Goal: Task Accomplishment & Management: Complete application form

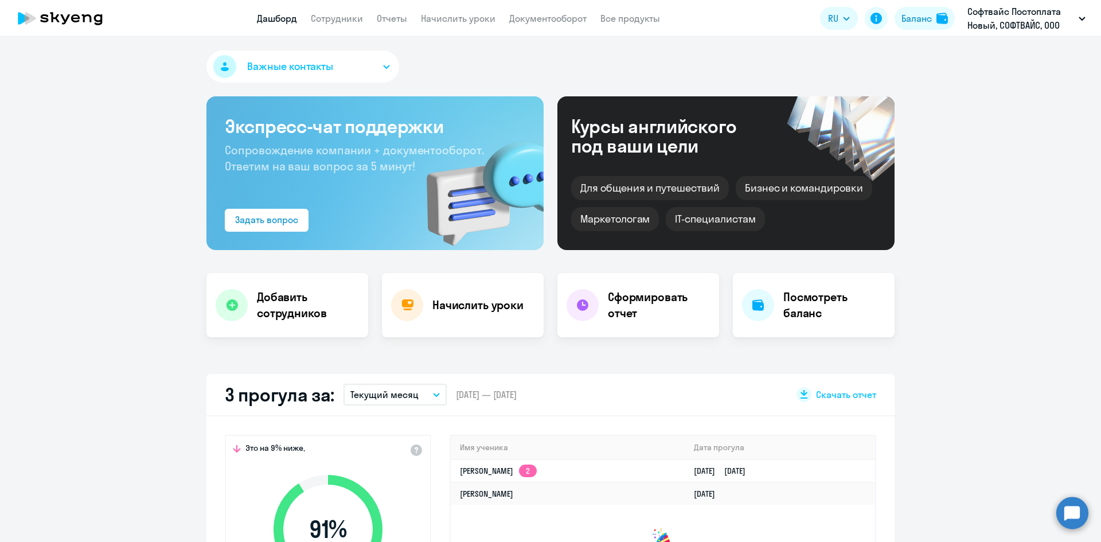
select select "30"
click at [353, 18] on link "Сотрудники" at bounding box center [337, 18] width 52 height 11
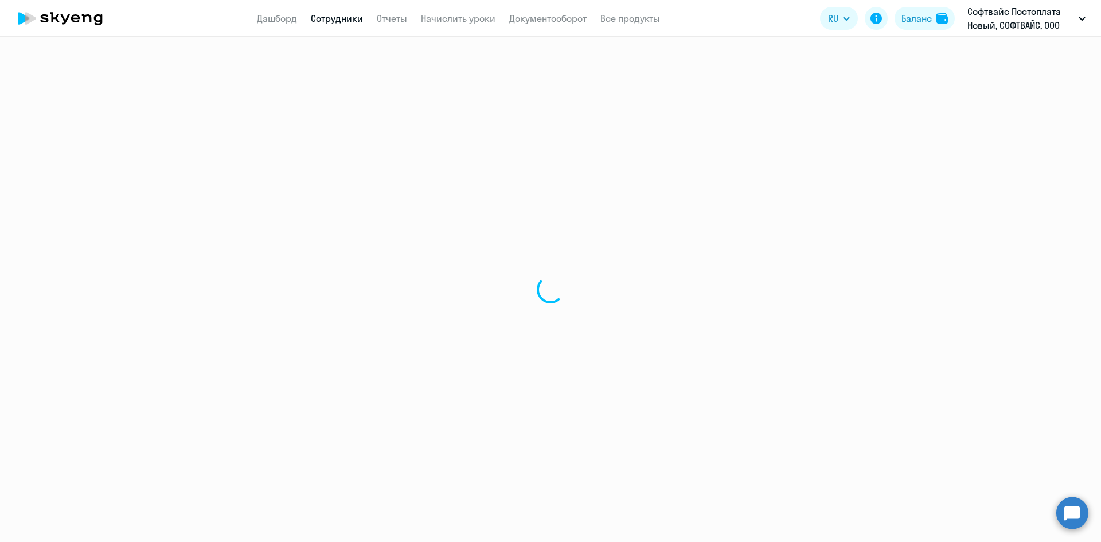
select select "30"
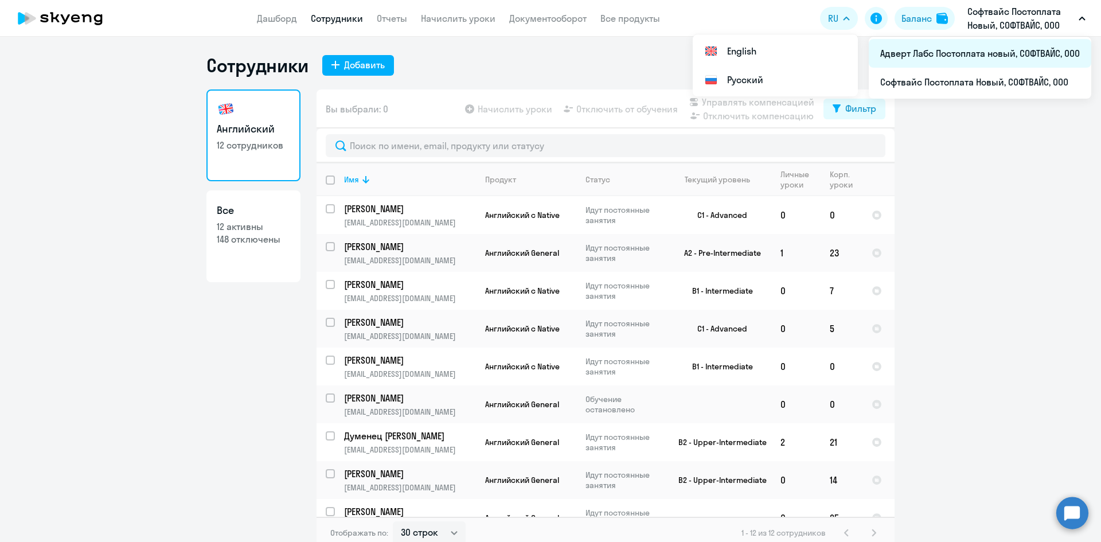
click at [971, 58] on li "Адверт Лабс Постоплата новый, СОФТВАЙС, ООО" at bounding box center [980, 53] width 222 height 29
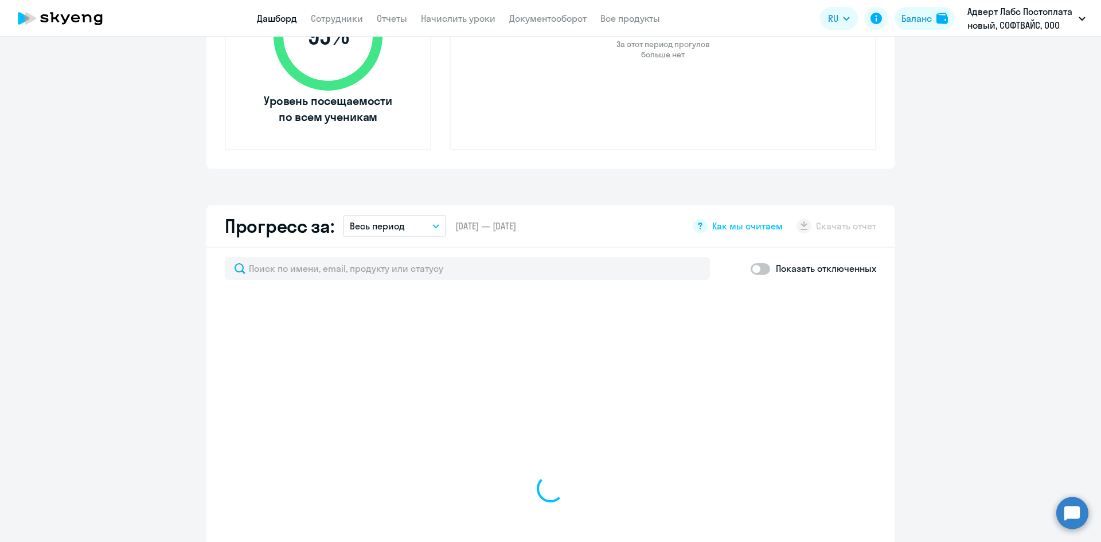
scroll to position [497, 0]
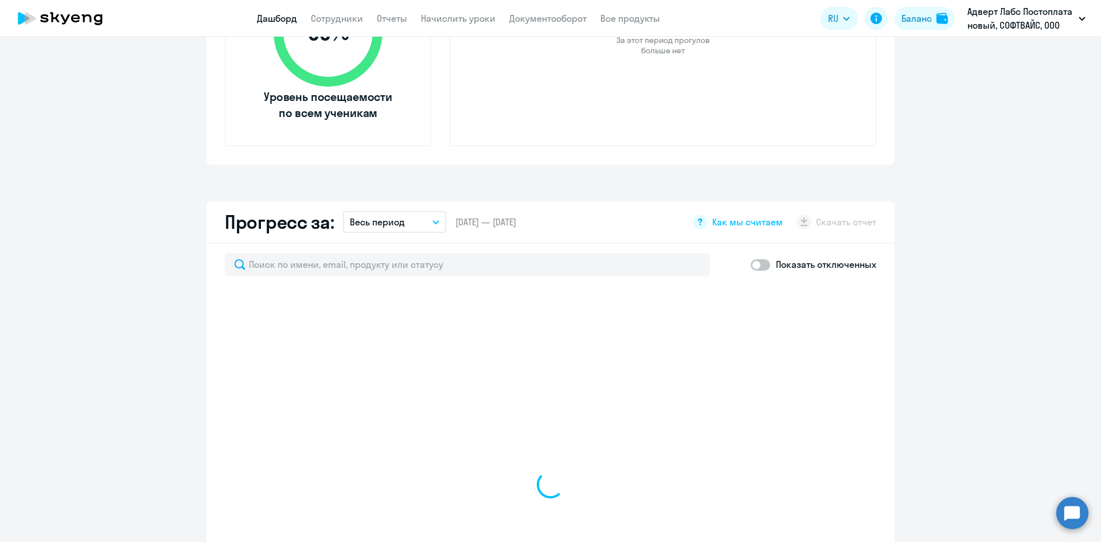
select select "30"
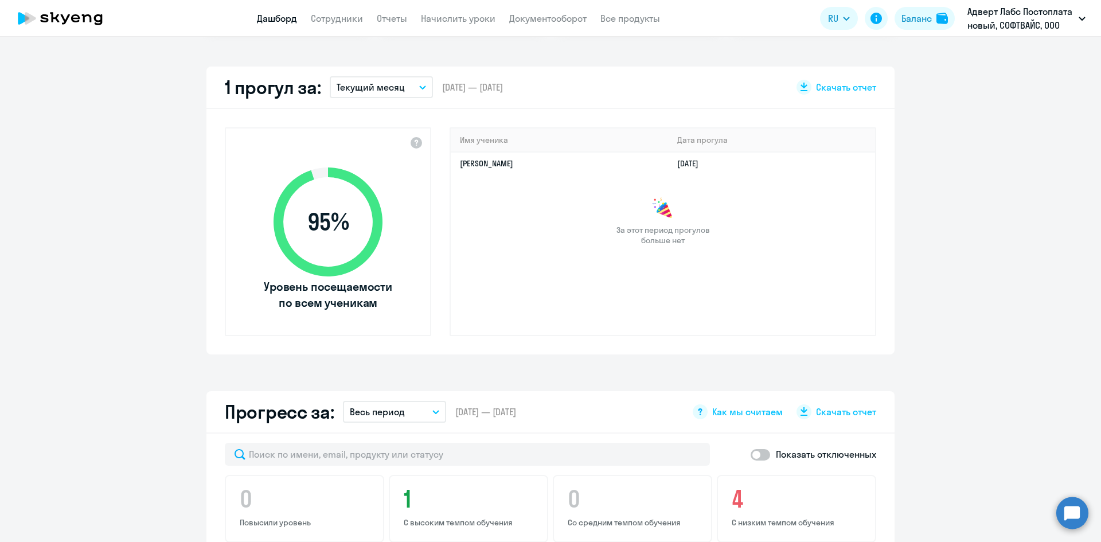
scroll to position [0, 0]
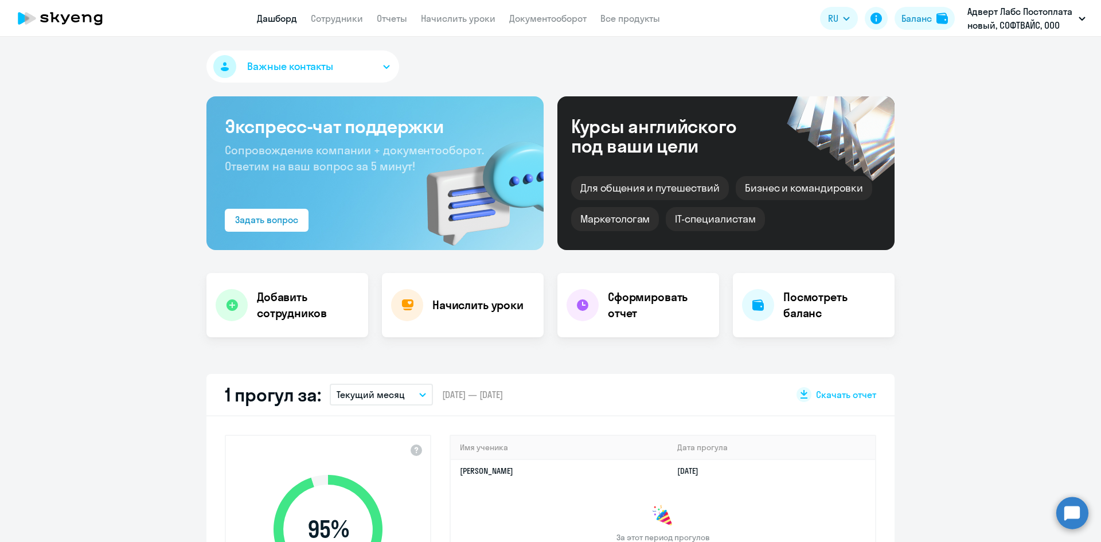
click at [89, 18] on icon at bounding box center [60, 18] width 101 height 29
click at [1013, 16] on p "Адверт Лабс Постоплата новый, СОФТВАЙС, ООО" at bounding box center [1020, 19] width 107 height 28
click at [999, 17] on p "Адверт Лабс Постоплата новый, СОФТВАЙС, ООО" at bounding box center [1020, 19] width 107 height 28
click at [939, 79] on li "Софтвайс Постоплата Новый, СОФТВАЙС, ООО" at bounding box center [980, 82] width 222 height 29
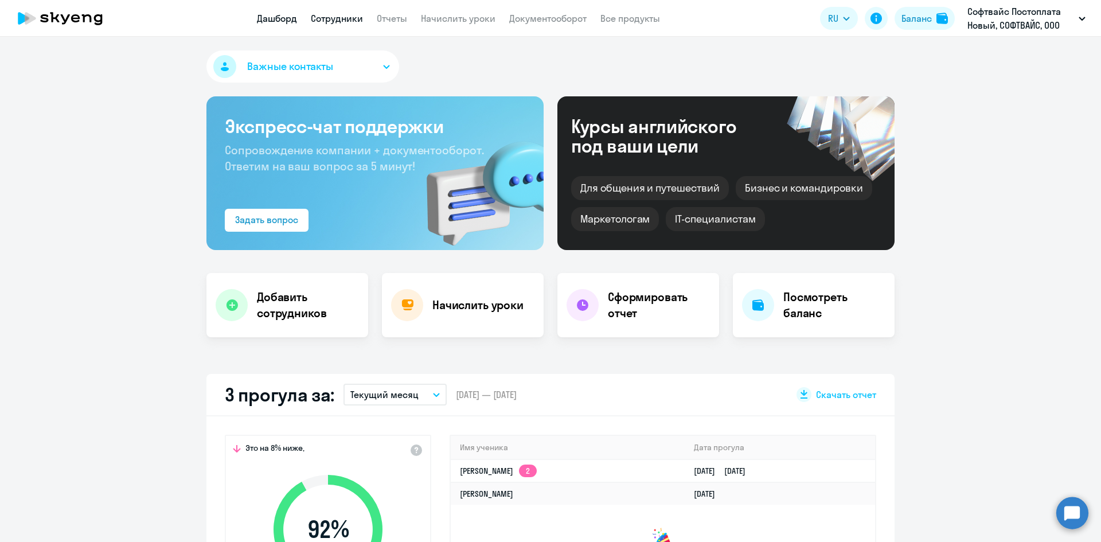
click at [329, 17] on link "Сотрудники" at bounding box center [337, 18] width 52 height 11
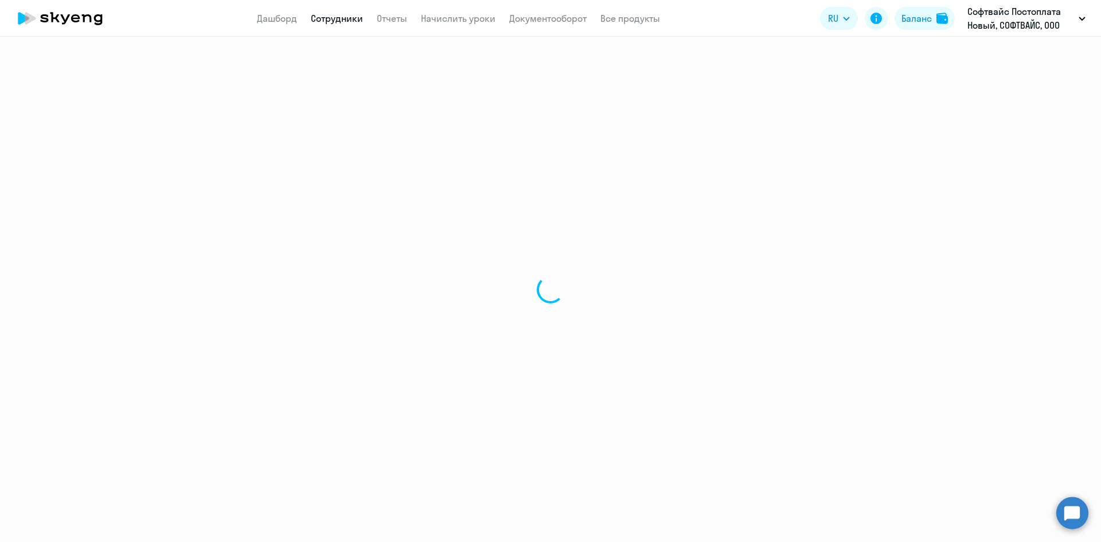
select select "30"
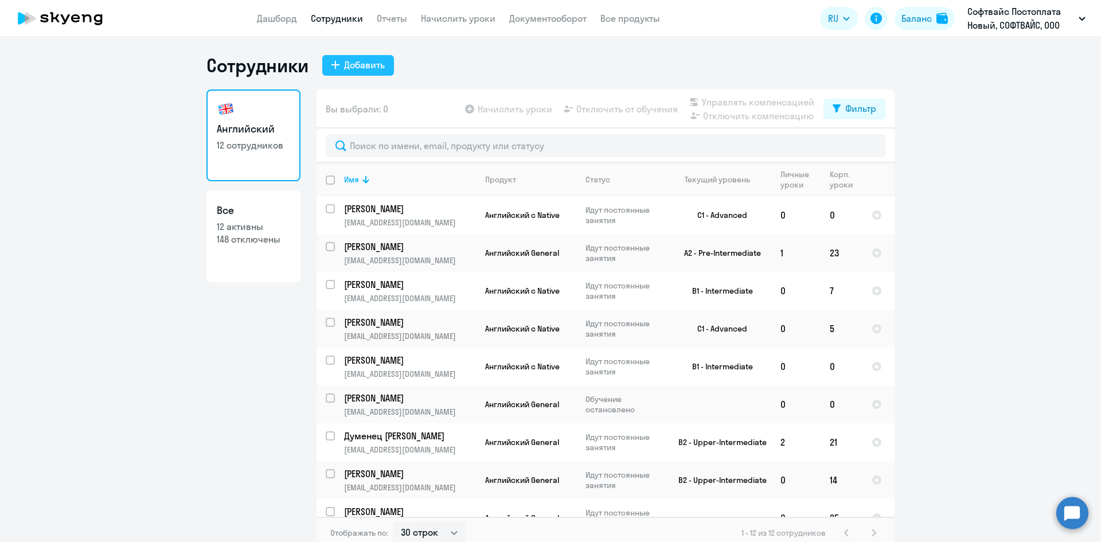
click at [382, 69] on button "Добавить" at bounding box center [358, 65] width 72 height 21
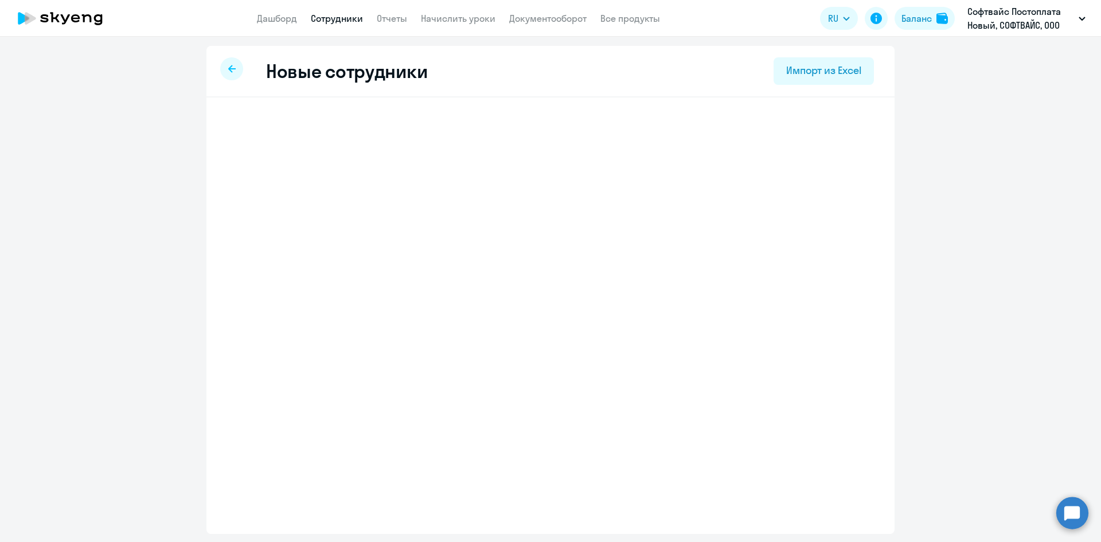
select select "english_adult_not_native_speaker"
select select "3"
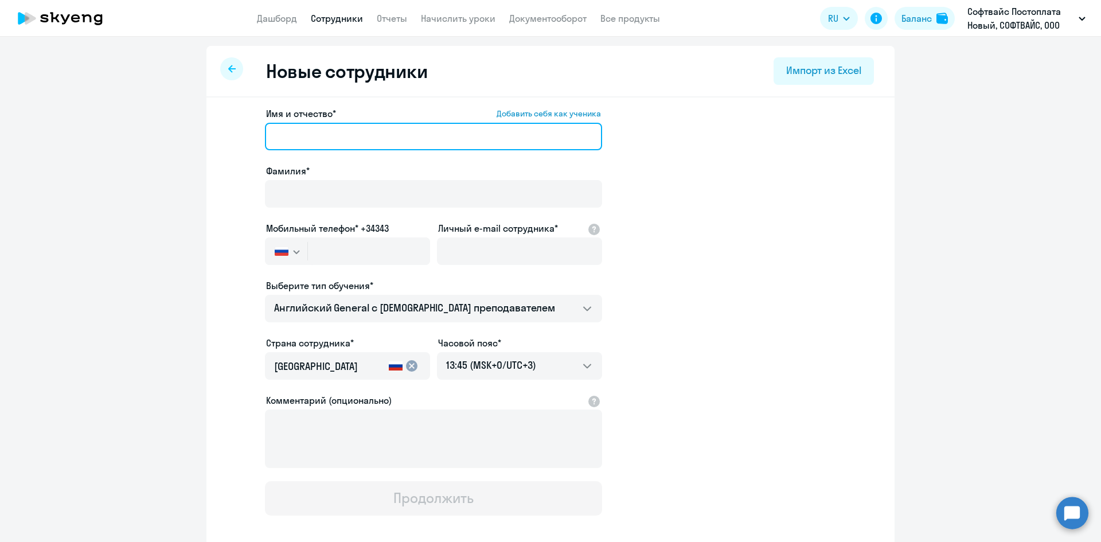
click at [292, 141] on input "Имя и отчество* Добавить себя как ученика" at bounding box center [433, 137] width 337 height 28
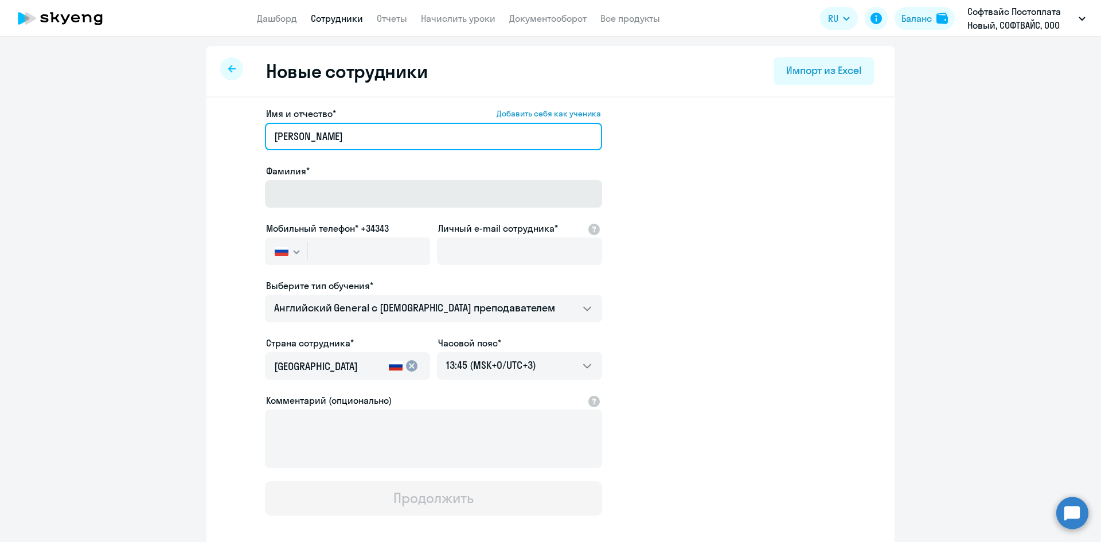
type input "[PERSON_NAME]"
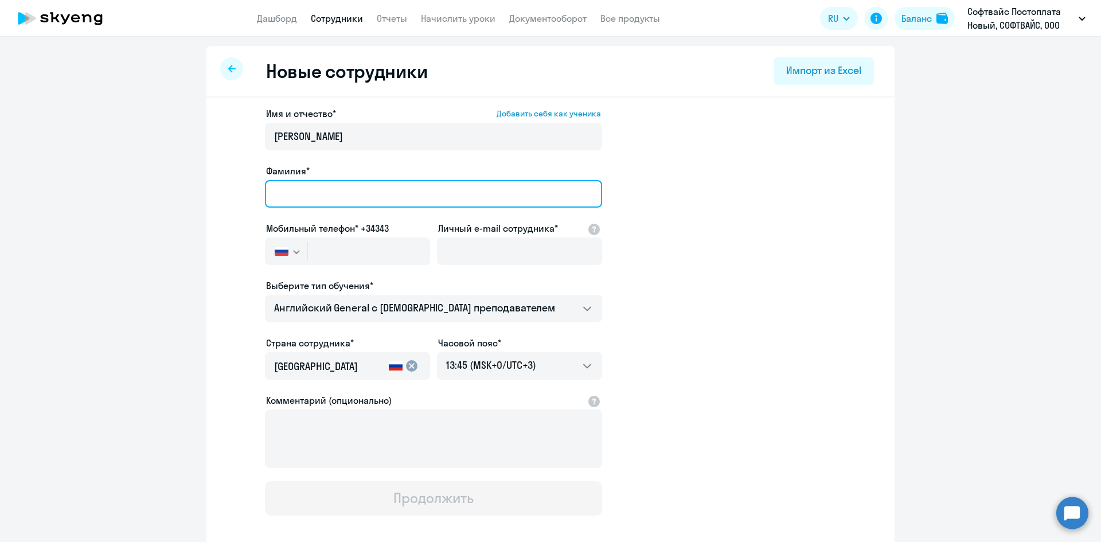
click at [353, 197] on input "Фамилия*" at bounding box center [433, 194] width 337 height 28
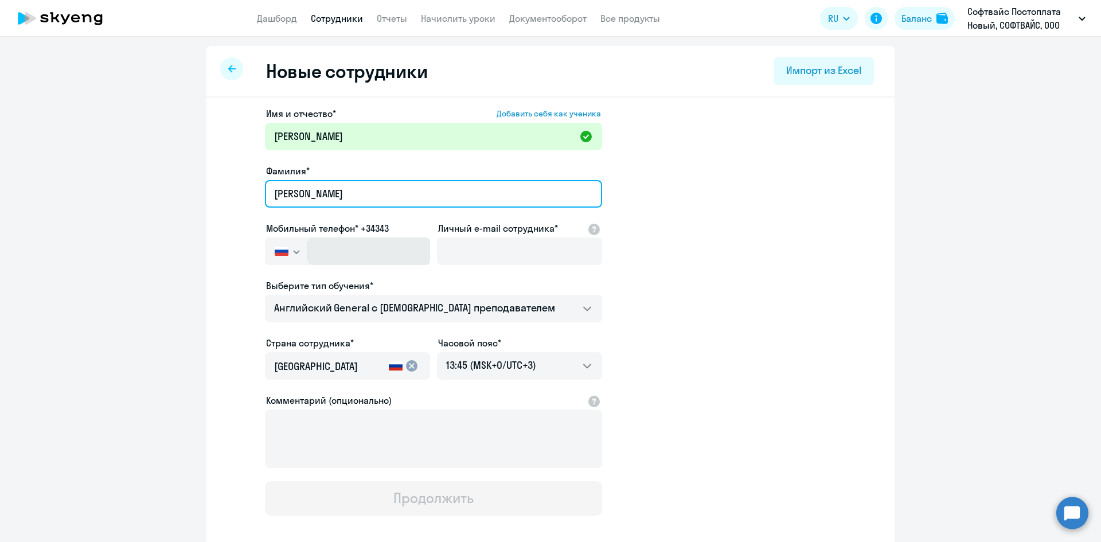
type input "[PERSON_NAME]"
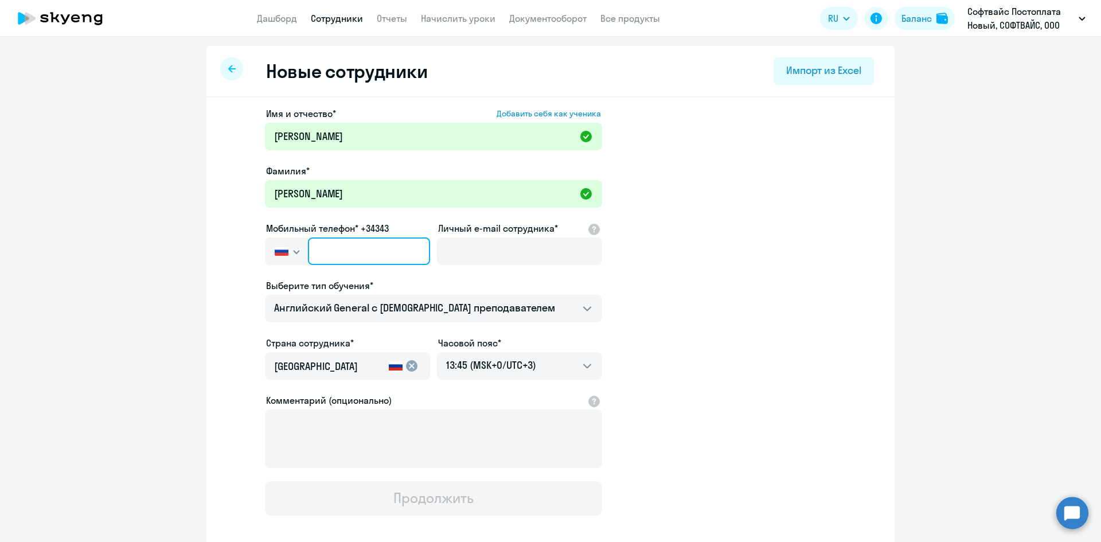
click at [376, 257] on input "text" at bounding box center [369, 251] width 122 height 28
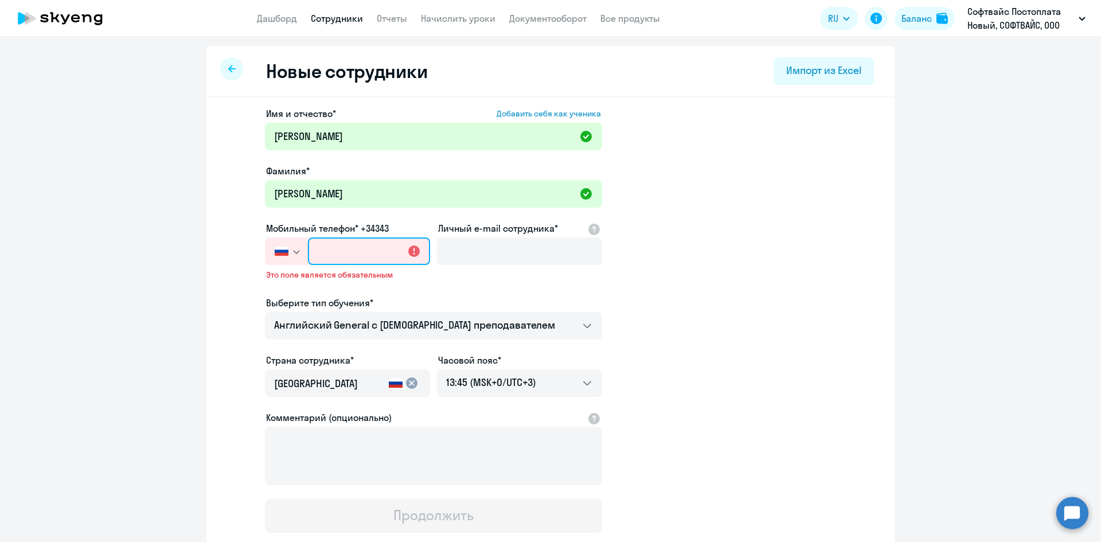
paste input "[PHONE_NUMBER]"
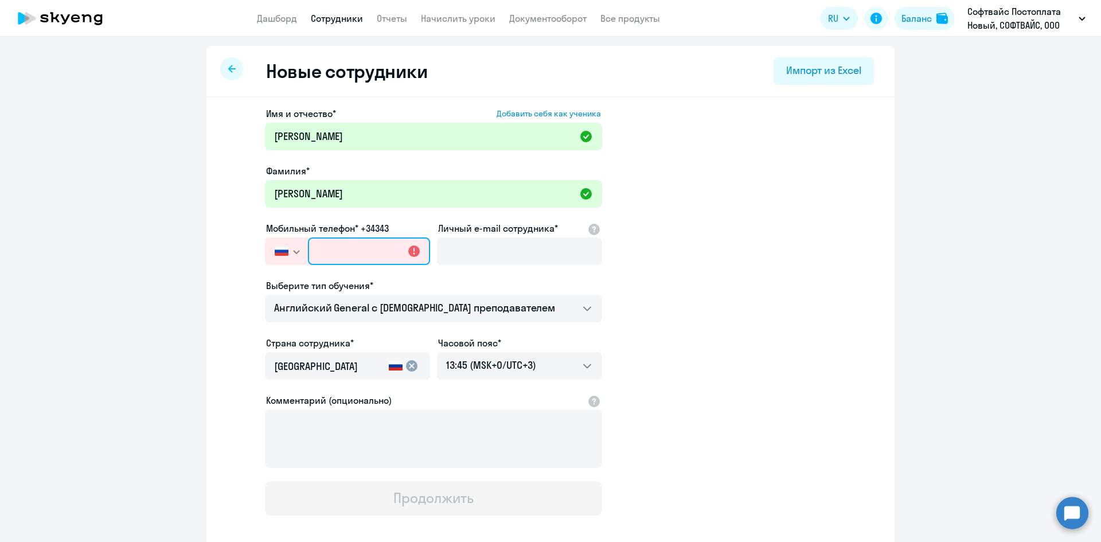
type input "[PHONE_NUMBER]"
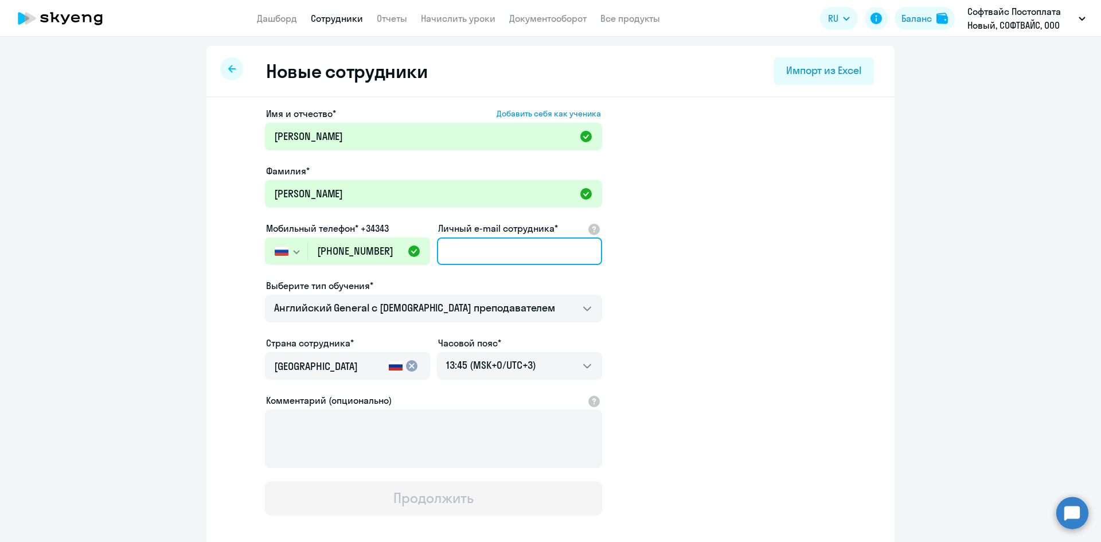
click at [468, 242] on input "Личный e-mail сотрудника*" at bounding box center [519, 251] width 165 height 28
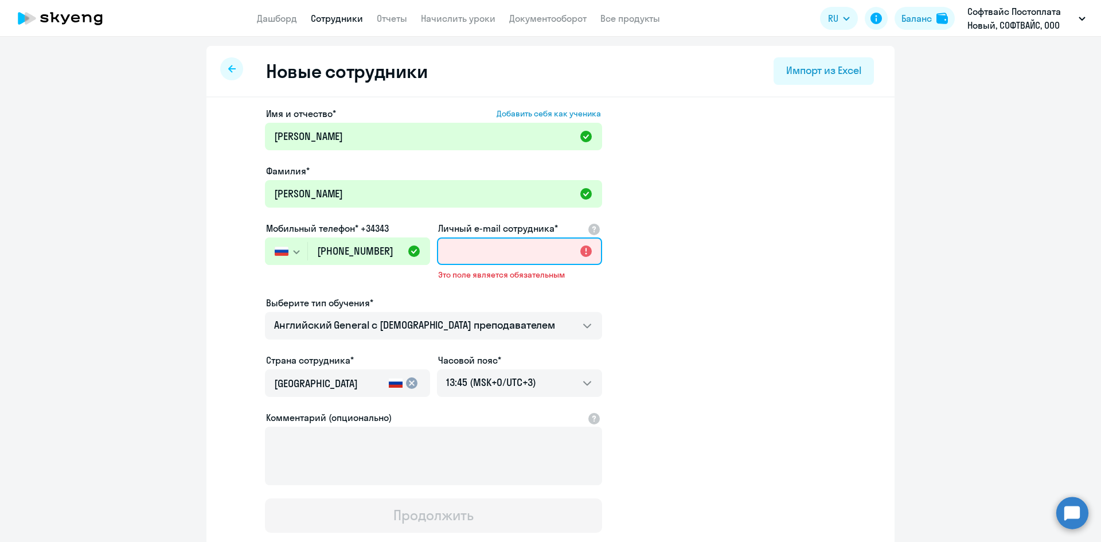
paste input "[EMAIL_ADDRESS][DOMAIN_NAME]"
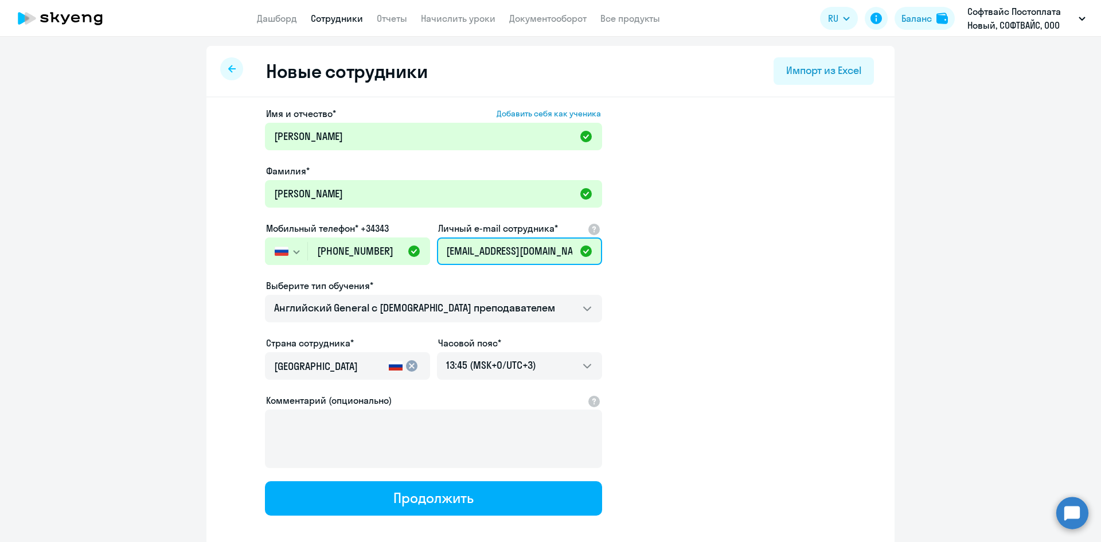
type input "[EMAIL_ADDRESS][DOMAIN_NAME]"
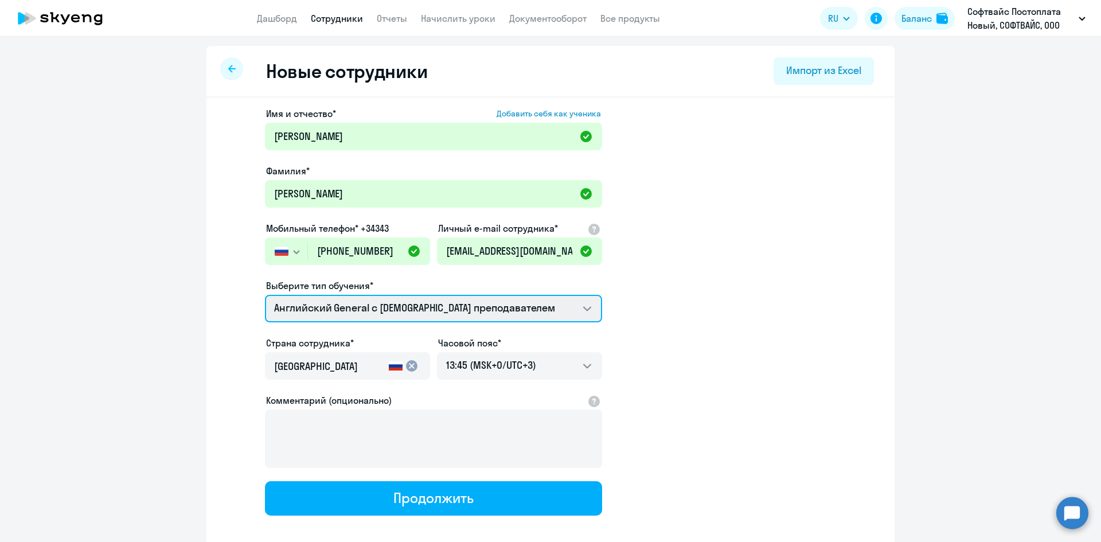
click at [441, 315] on select "Английский General с [DEMOGRAPHIC_DATA] преподавателем Английский General с [DE…" at bounding box center [433, 309] width 337 height 28
click at [265, 295] on select "Английский General с [DEMOGRAPHIC_DATA] преподавателем Английский General с [DE…" at bounding box center [433, 309] width 337 height 28
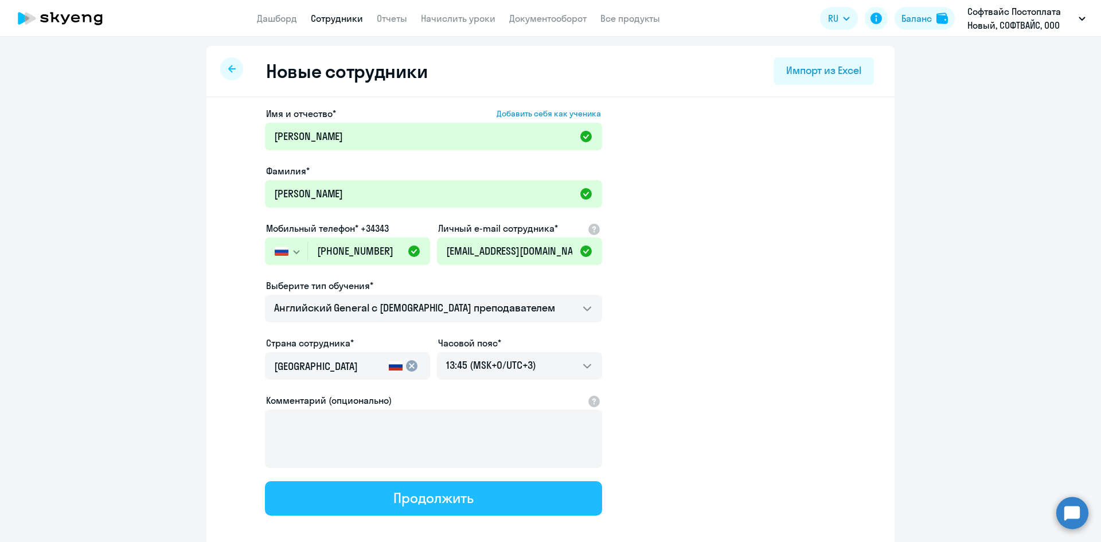
click at [352, 494] on button "Продолжить" at bounding box center [433, 498] width 337 height 34
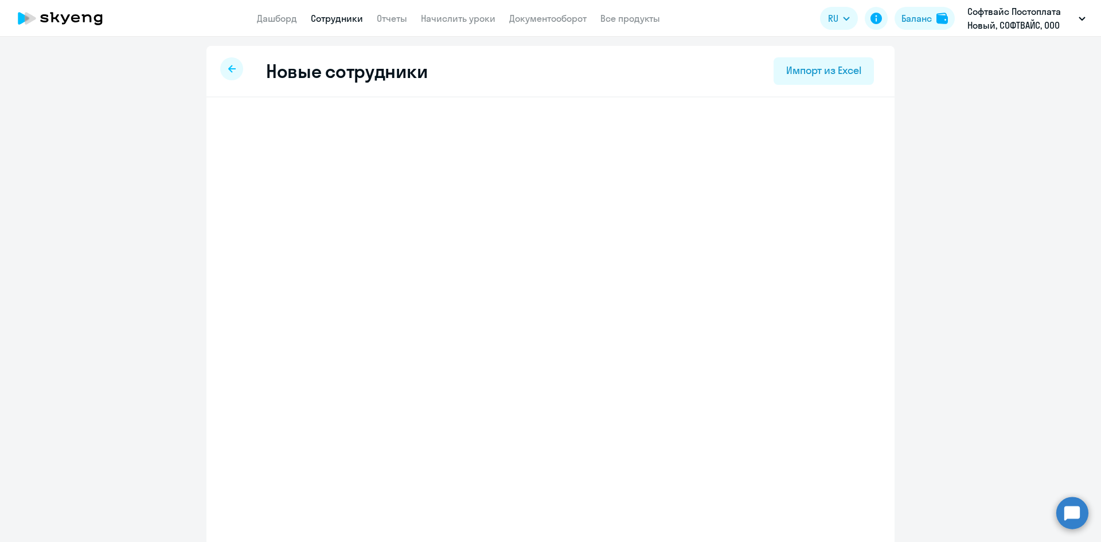
select select "english_adult_not_native_speaker"
select select "3"
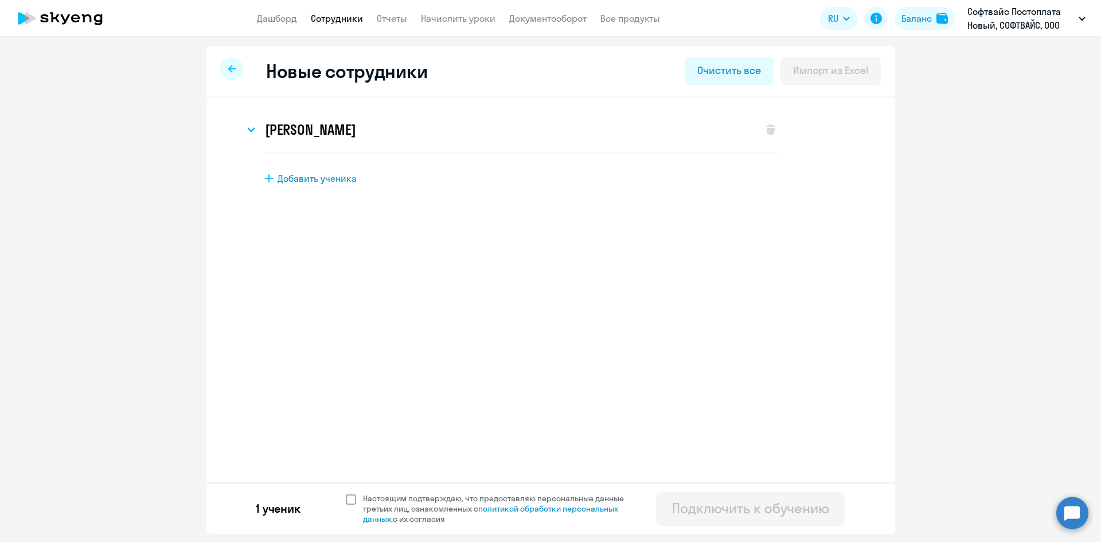
click at [350, 496] on span at bounding box center [351, 499] width 10 height 10
click at [346, 493] on input "Настоящим подтверждаю, что предоставляю персональные данные третьих лиц, ознако…" at bounding box center [345, 493] width 1 height 1
checkbox input "true"
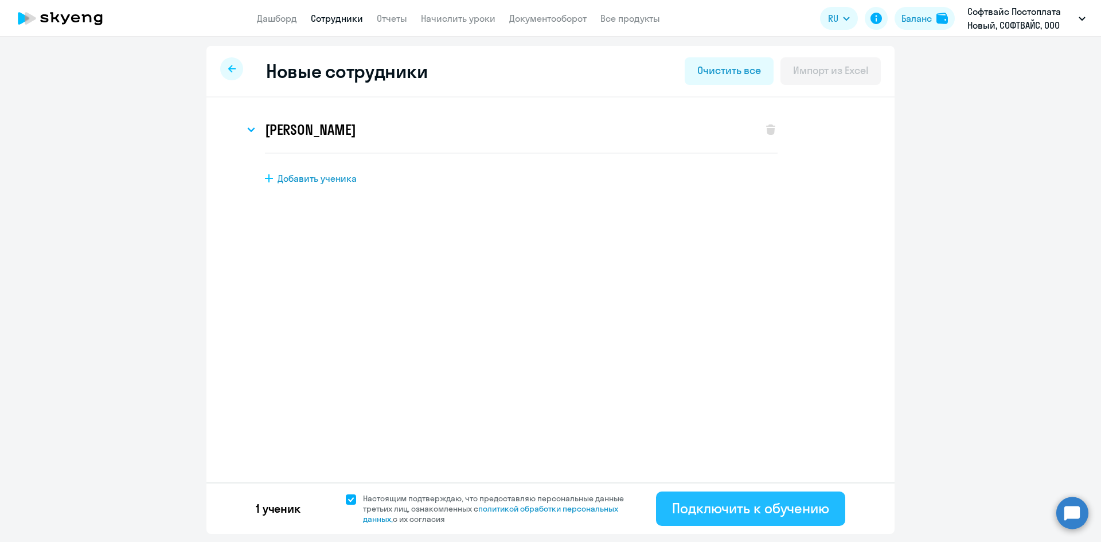
click at [766, 521] on button "Подключить к обучению" at bounding box center [750, 508] width 189 height 34
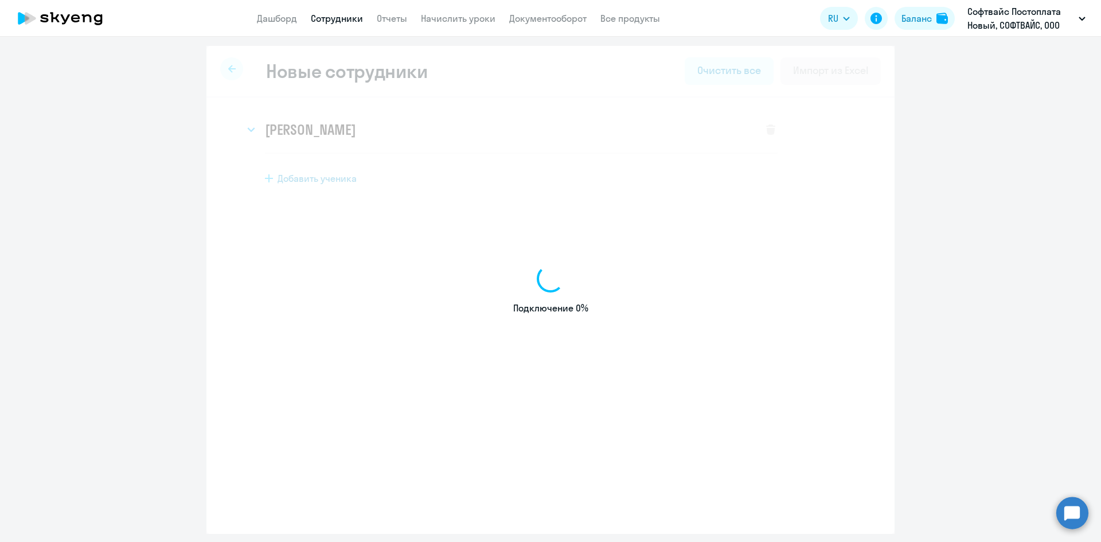
select select "english_adult_not_native_speaker"
select select "3"
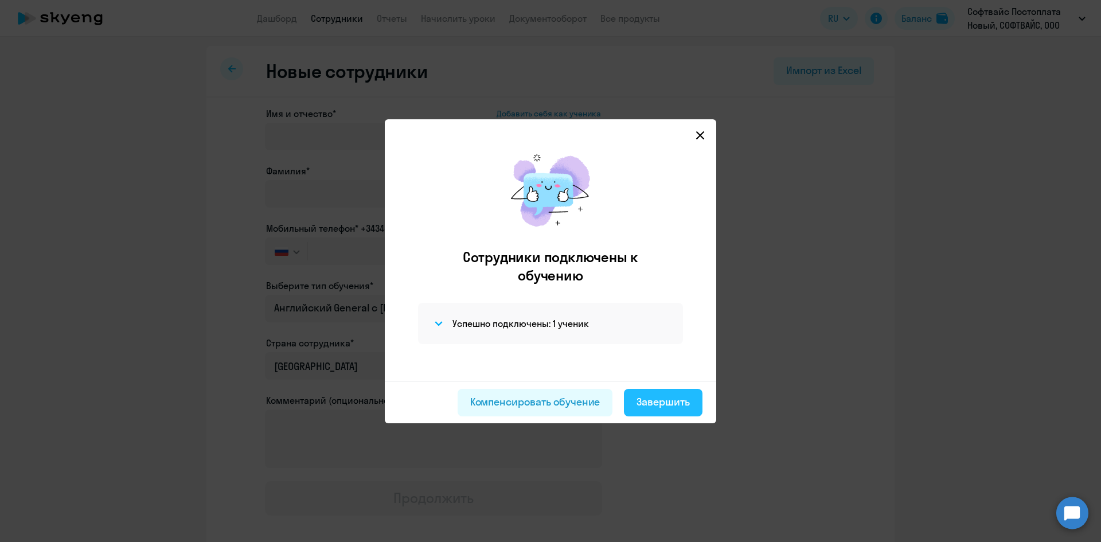
click at [652, 408] on div "Завершить" at bounding box center [662, 401] width 53 height 15
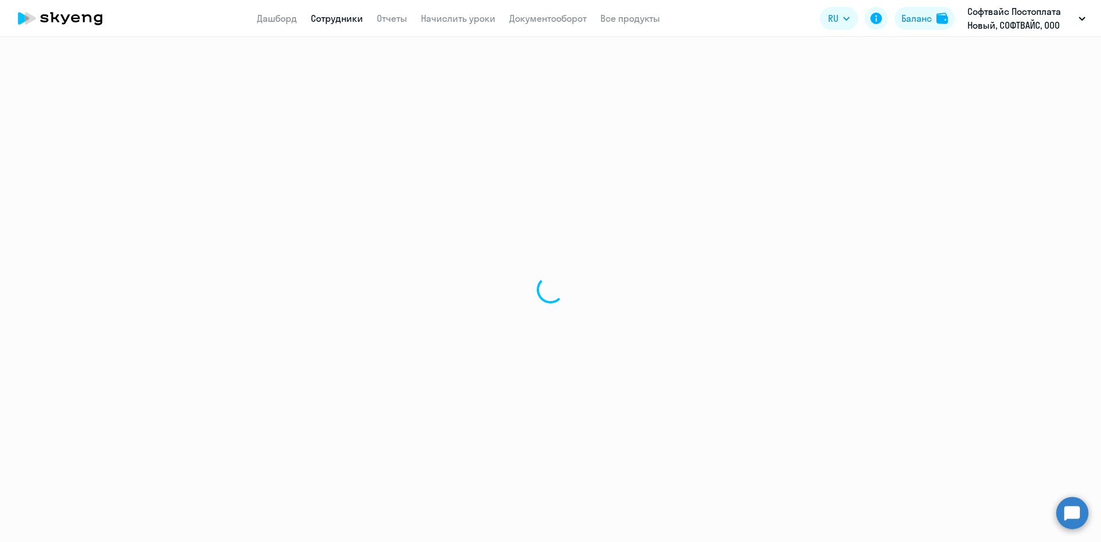
select select "30"
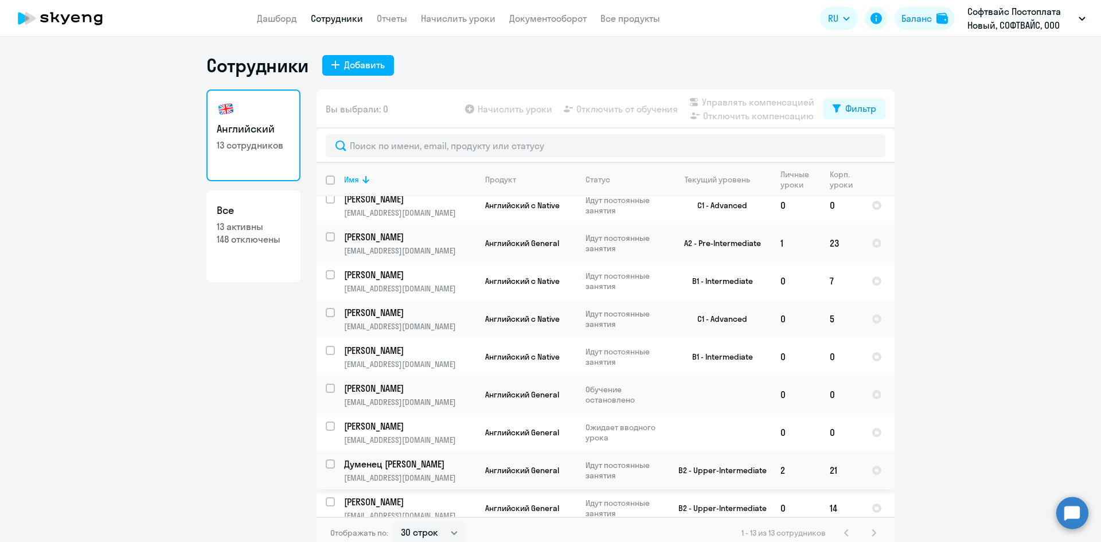
scroll to position [9, 0]
click at [454, 20] on link "Начислить уроки" at bounding box center [458, 18] width 75 height 11
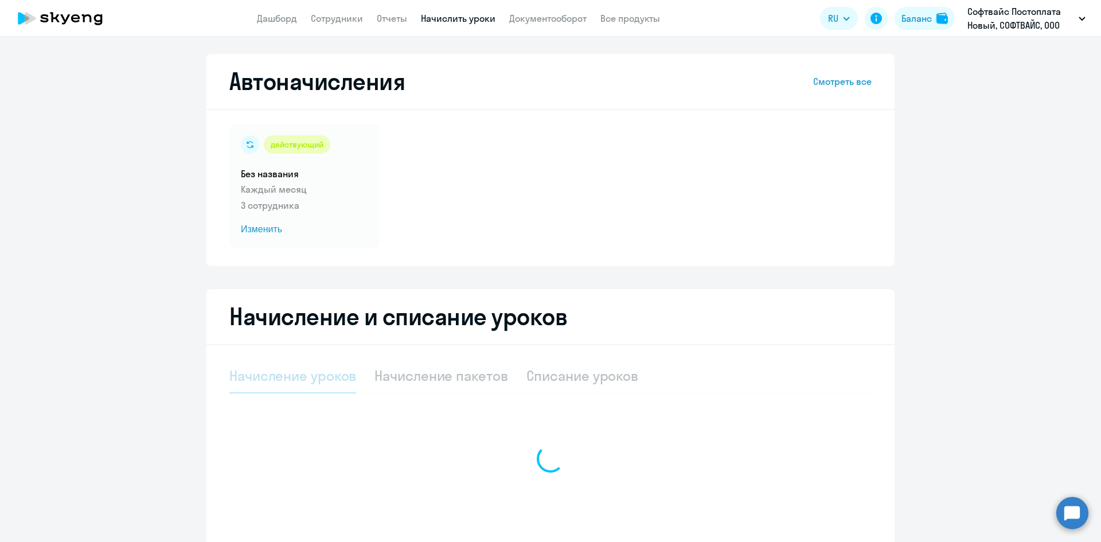
select select "10"
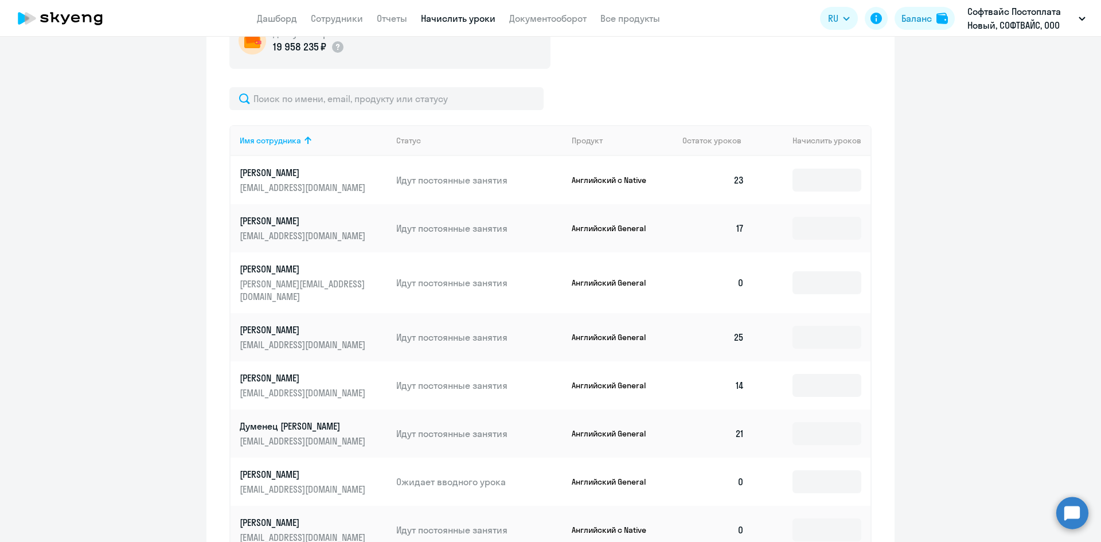
scroll to position [405, 0]
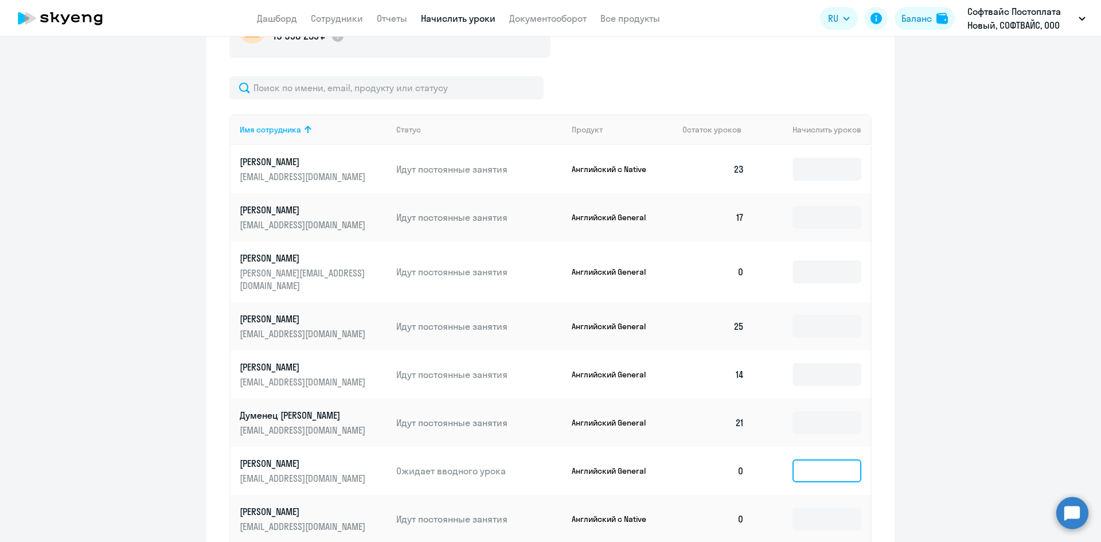
click at [803, 459] on input at bounding box center [826, 470] width 69 height 23
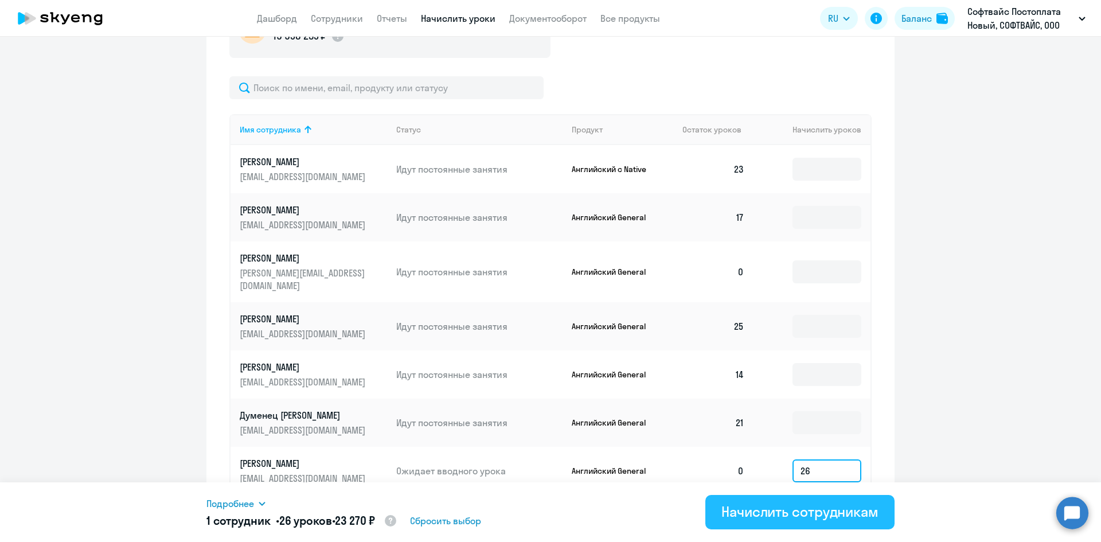
type input "26"
click at [772, 513] on div "Начислить сотрудникам" at bounding box center [799, 511] width 157 height 18
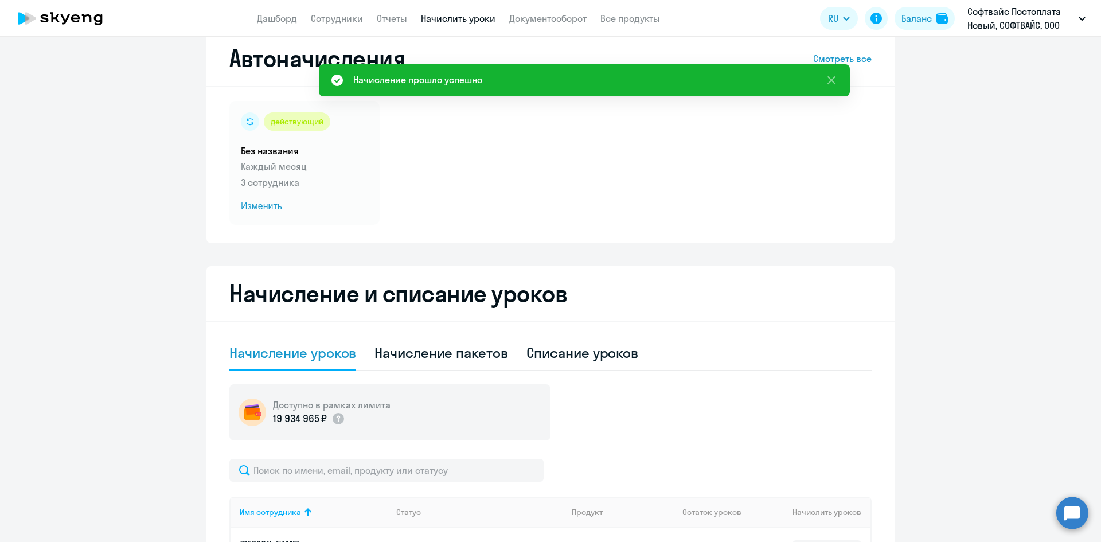
scroll to position [0, 0]
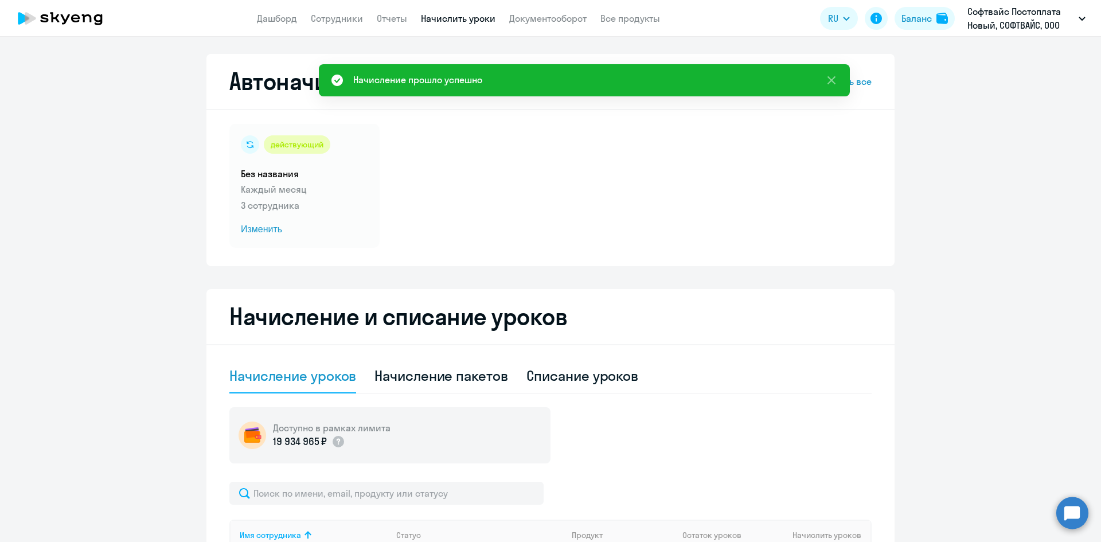
click at [68, 21] on icon at bounding box center [60, 18] width 101 height 29
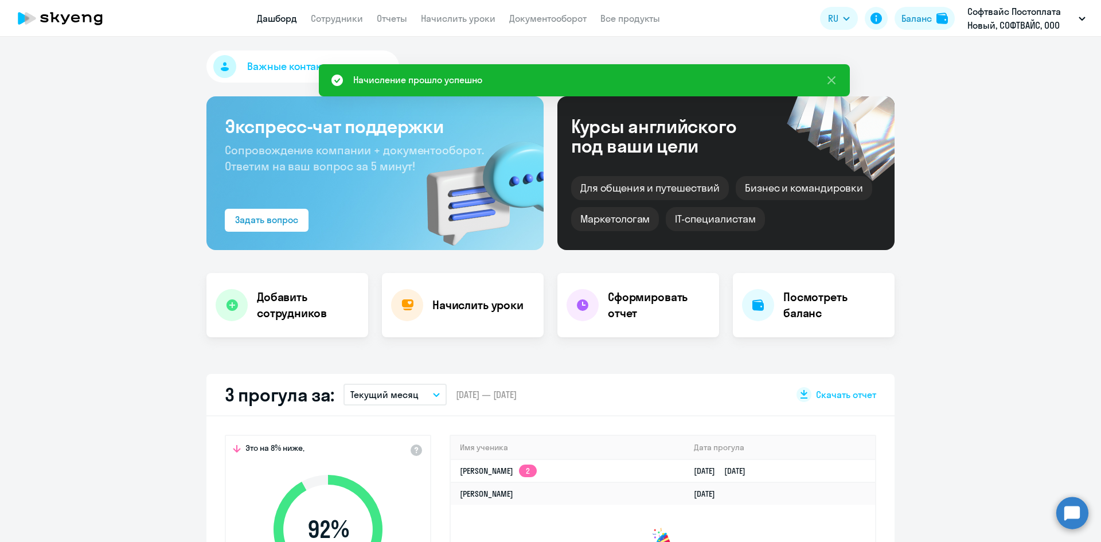
select select "30"
